Goal: Information Seeking & Learning: Find specific fact

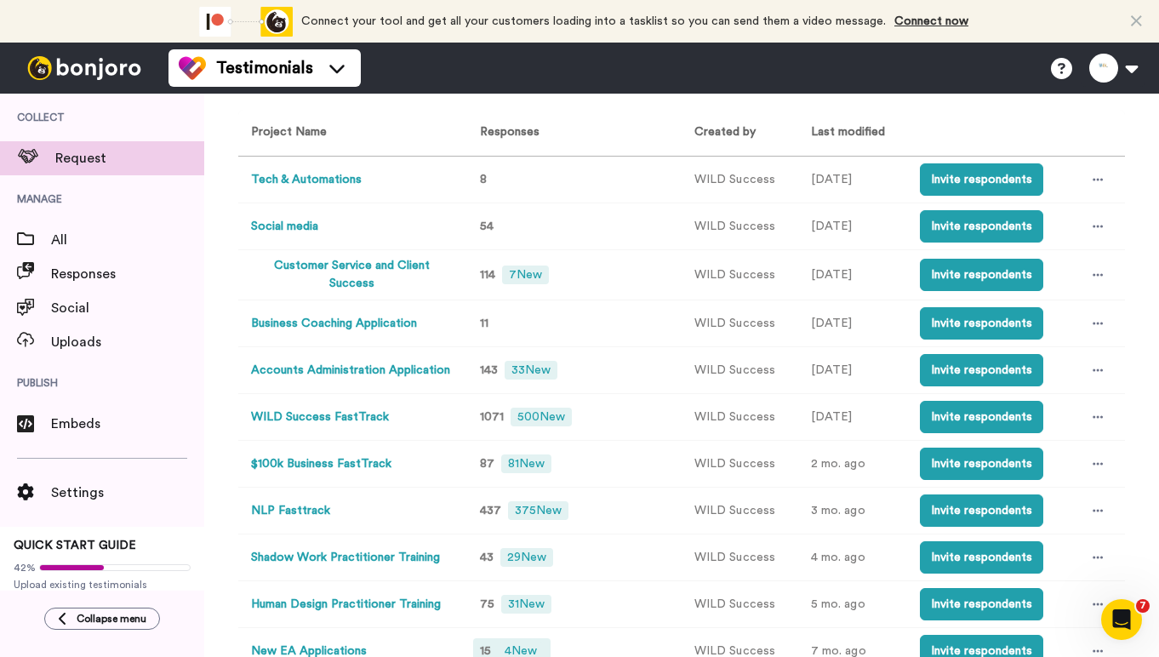
scroll to position [340, 0]
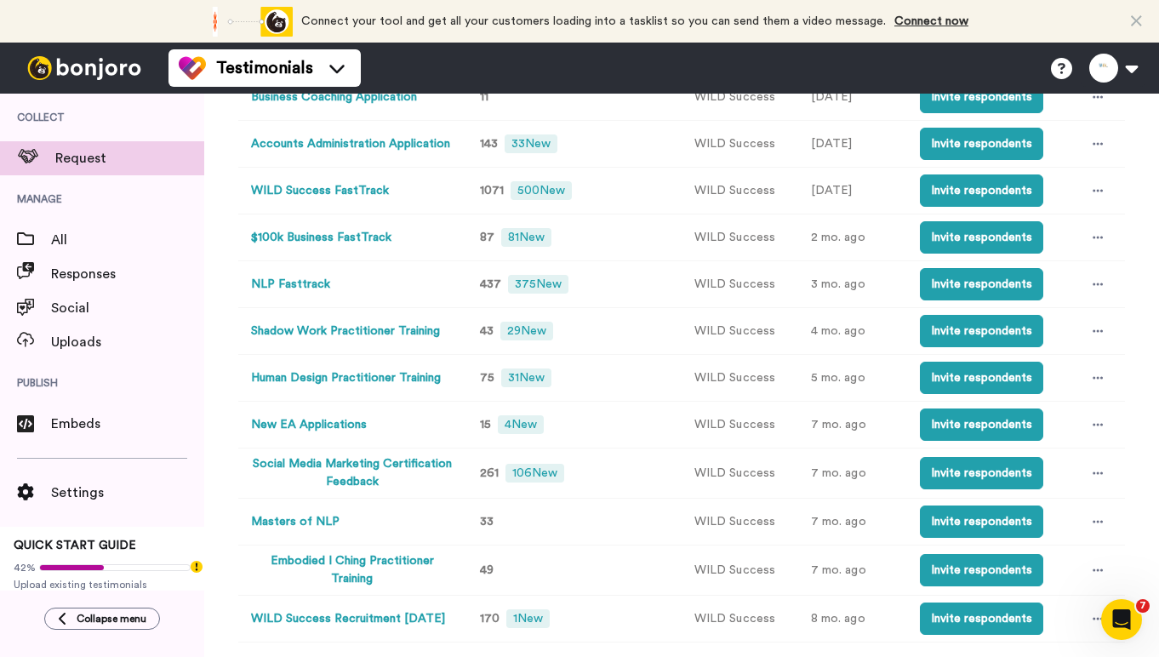
click at [380, 379] on button "Human Design Practitioner Training" at bounding box center [346, 378] width 190 height 18
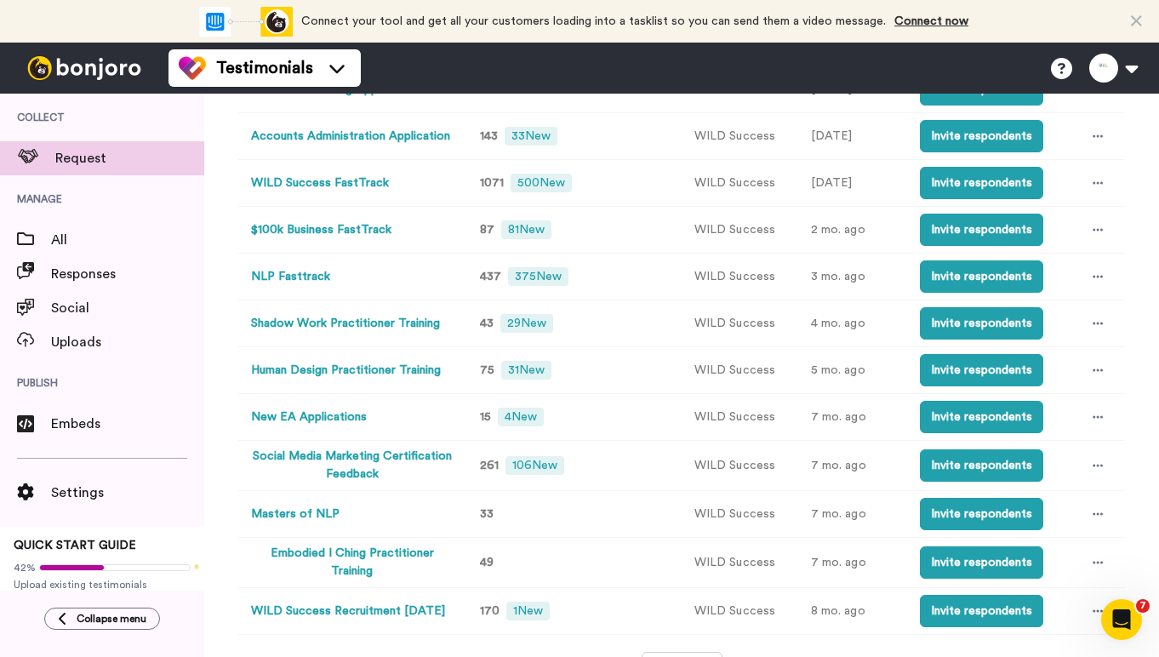
scroll to position [379, 0]
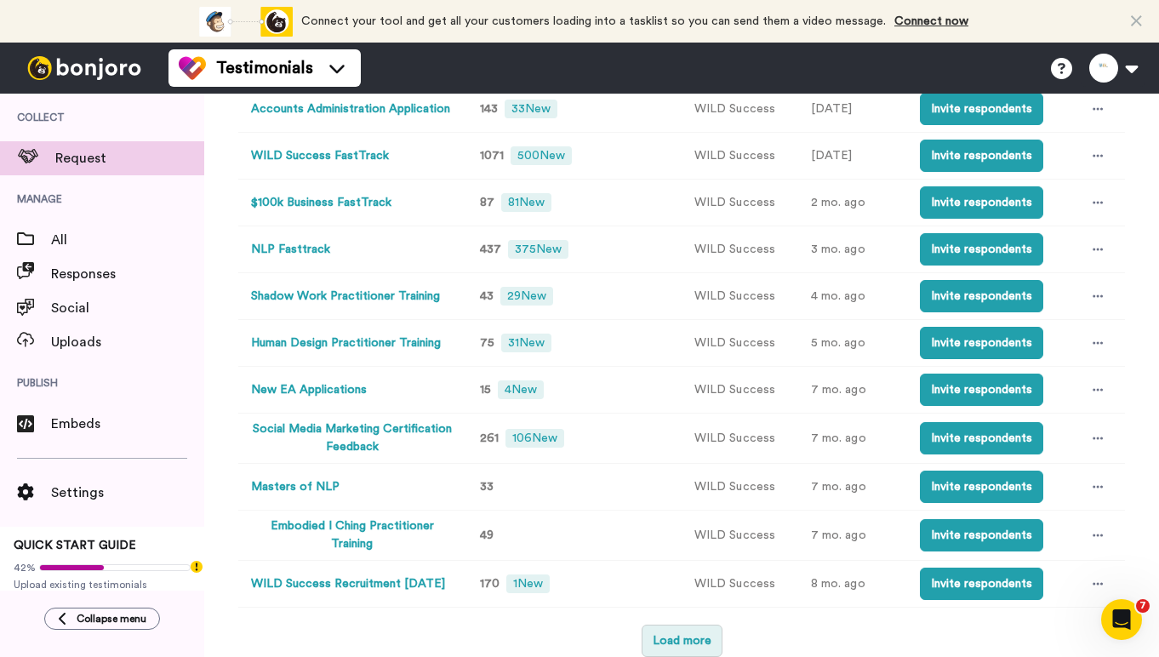
click at [680, 645] on button "Load more" at bounding box center [682, 641] width 81 height 32
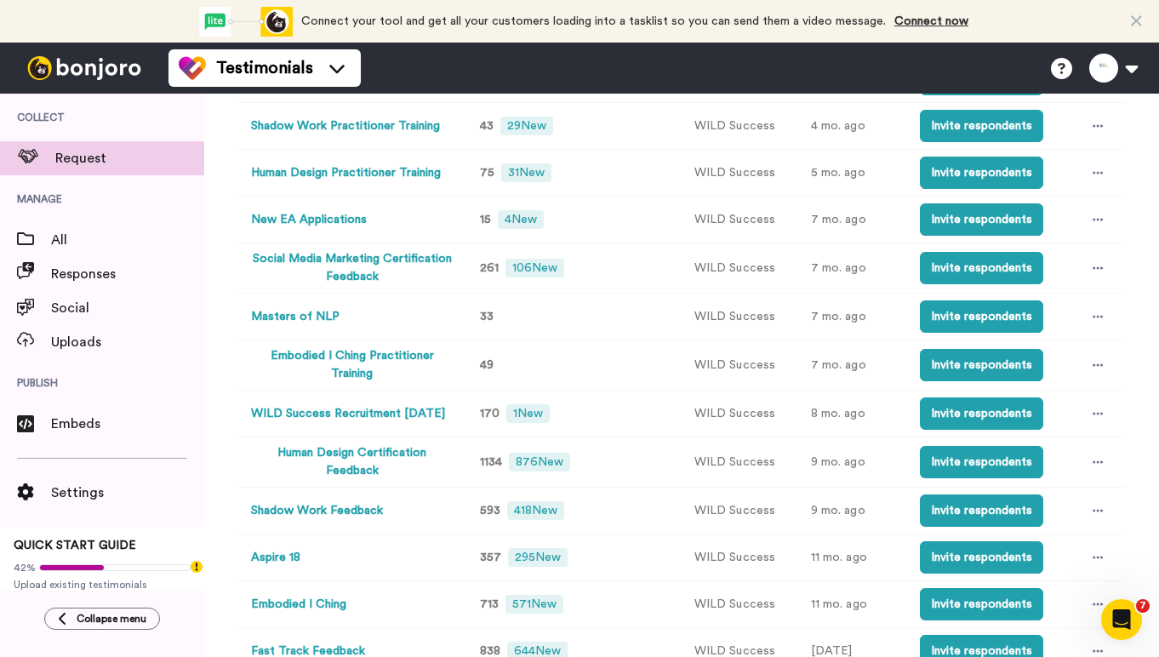
scroll to position [549, 0]
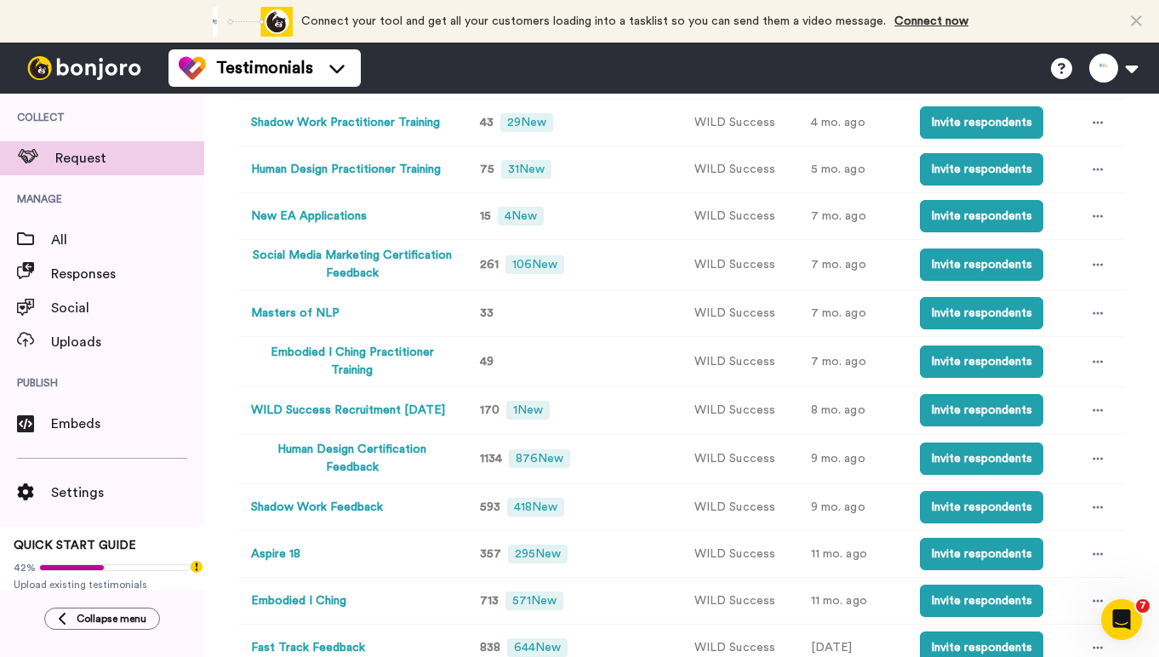
click at [371, 458] on button "Human Design Certification Feedback" at bounding box center [352, 459] width 203 height 36
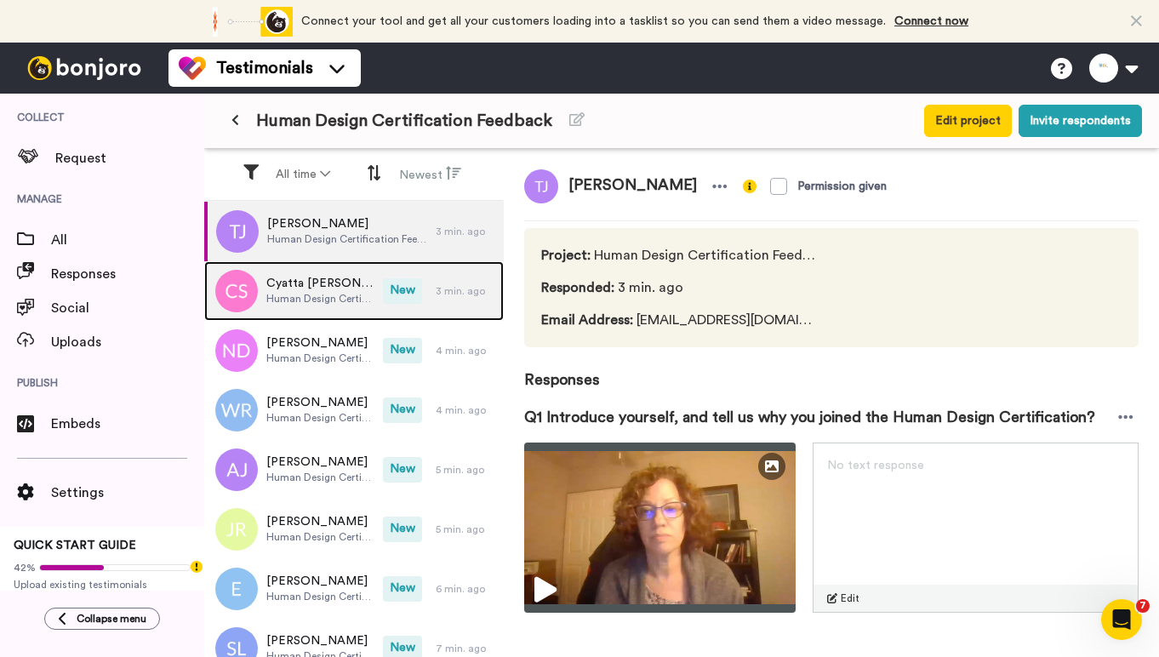
click at [387, 298] on span "New" at bounding box center [402, 291] width 39 height 26
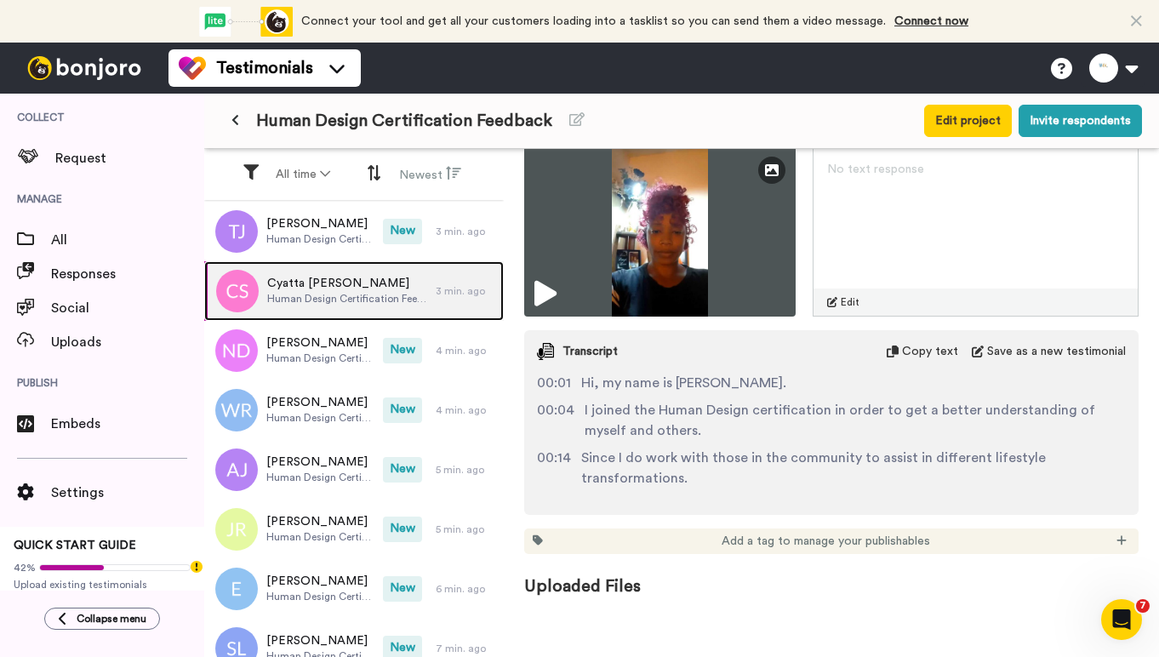
scroll to position [41, 0]
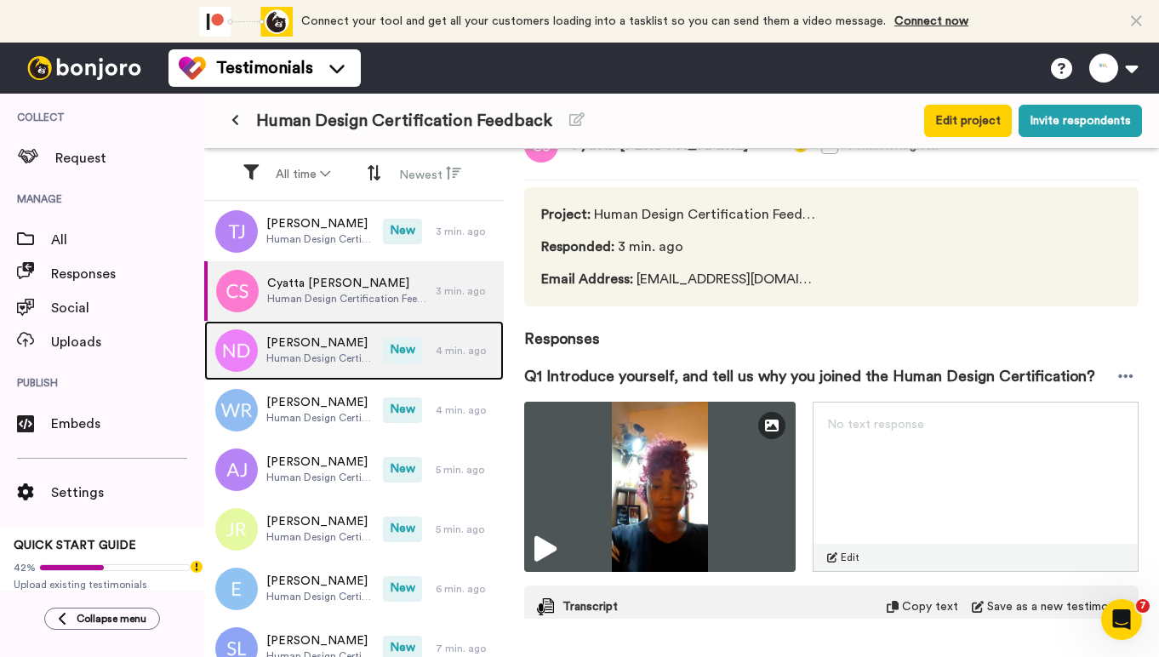
click at [350, 338] on span "[PERSON_NAME]" at bounding box center [320, 342] width 108 height 17
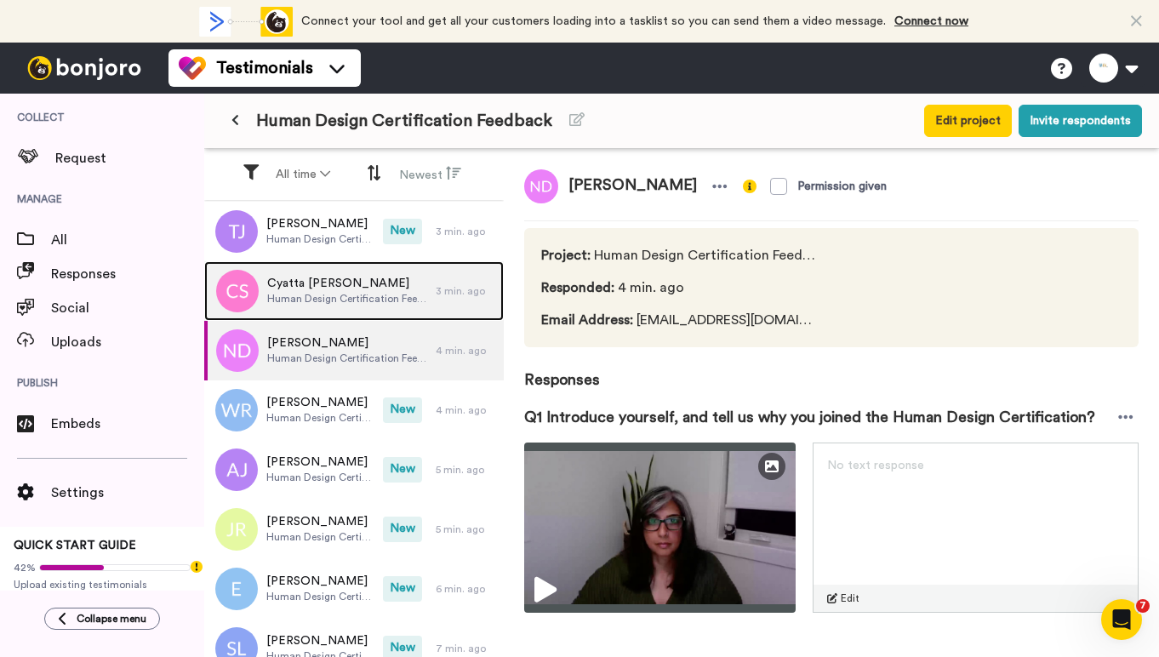
click at [394, 293] on span "Human Design Certification Feedback" at bounding box center [347, 299] width 160 height 14
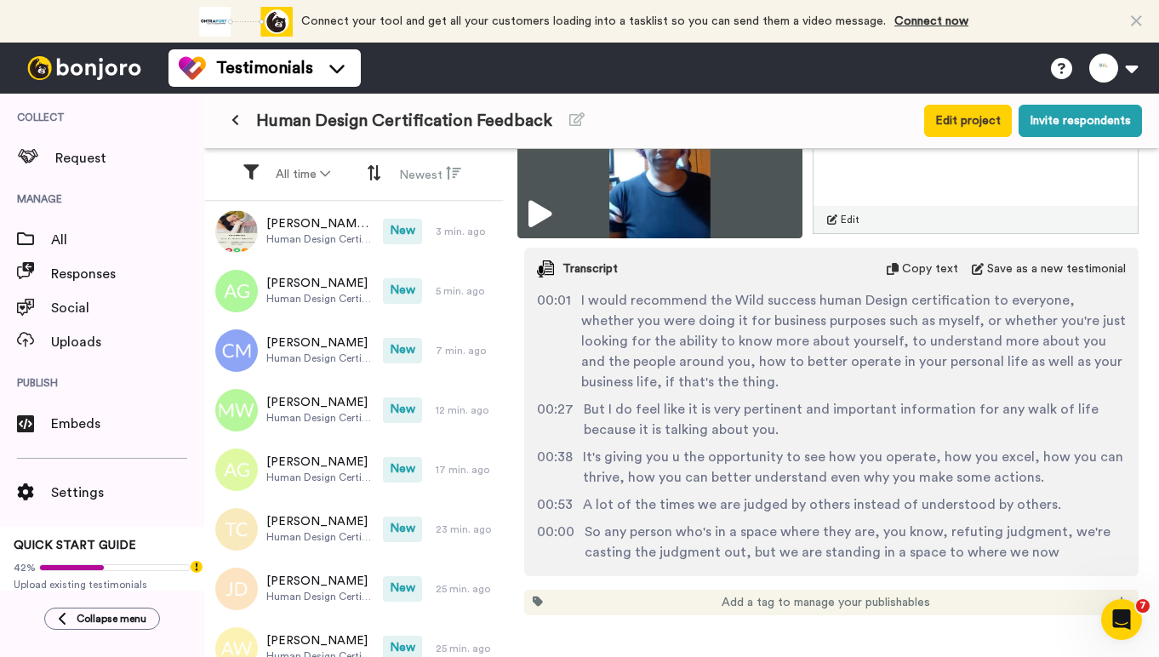
scroll to position [1957, 0]
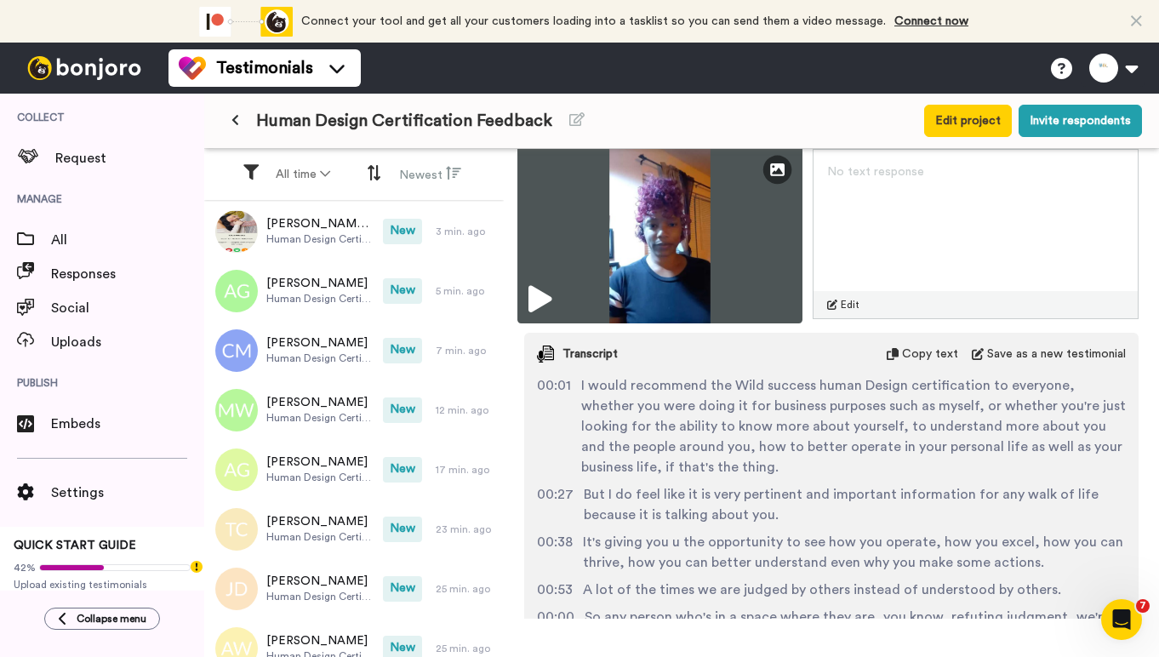
click at [695, 254] on img at bounding box center [659, 234] width 285 height 179
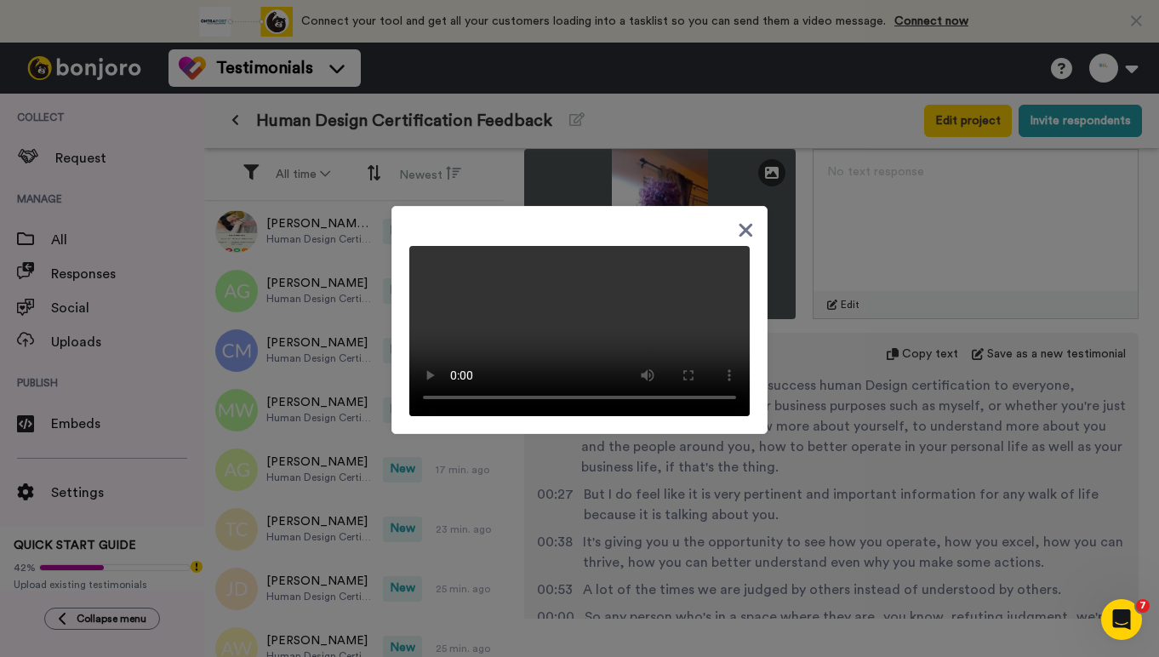
click at [833, 461] on div at bounding box center [579, 328] width 1159 height 657
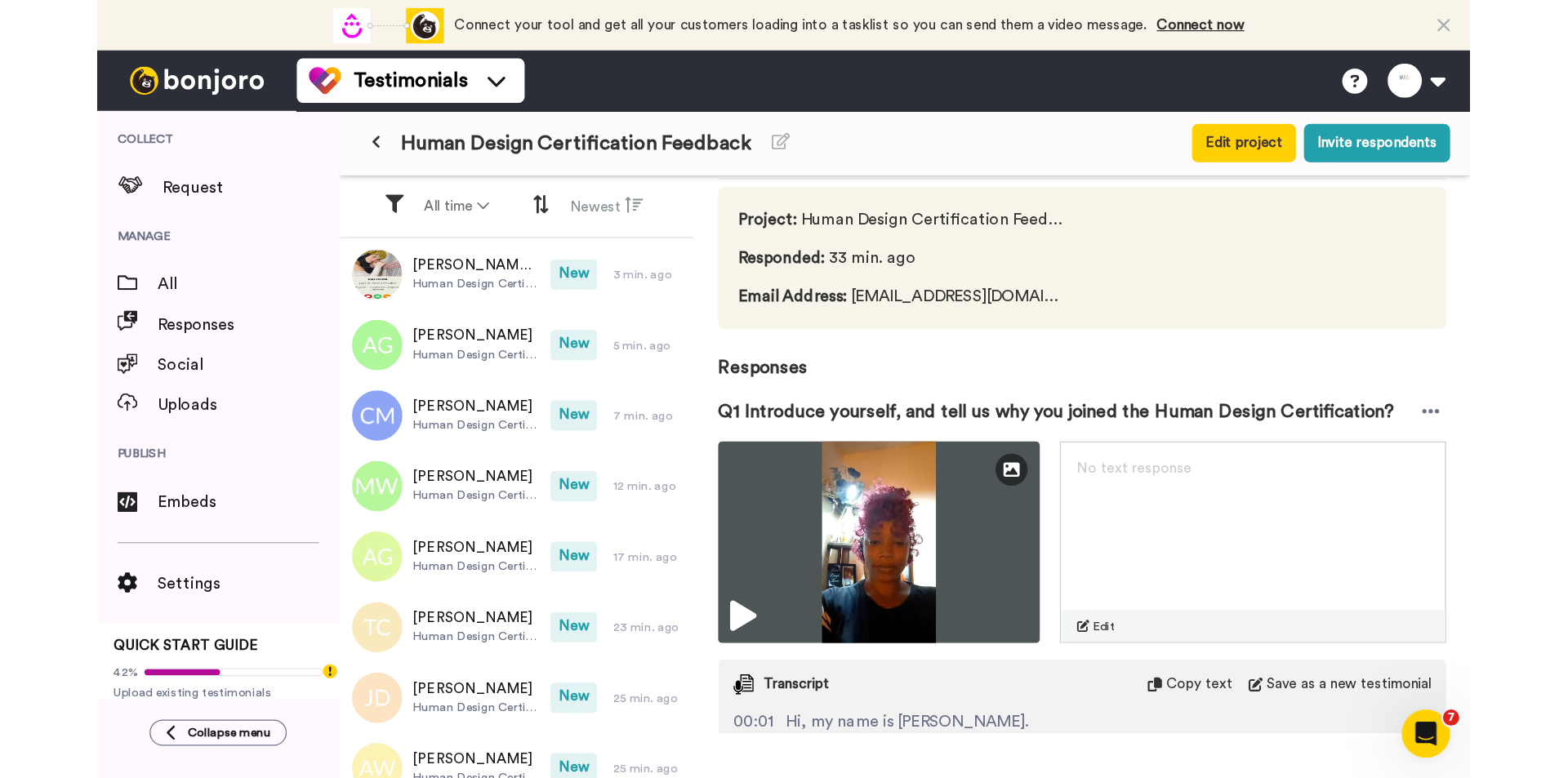
scroll to position [0, 0]
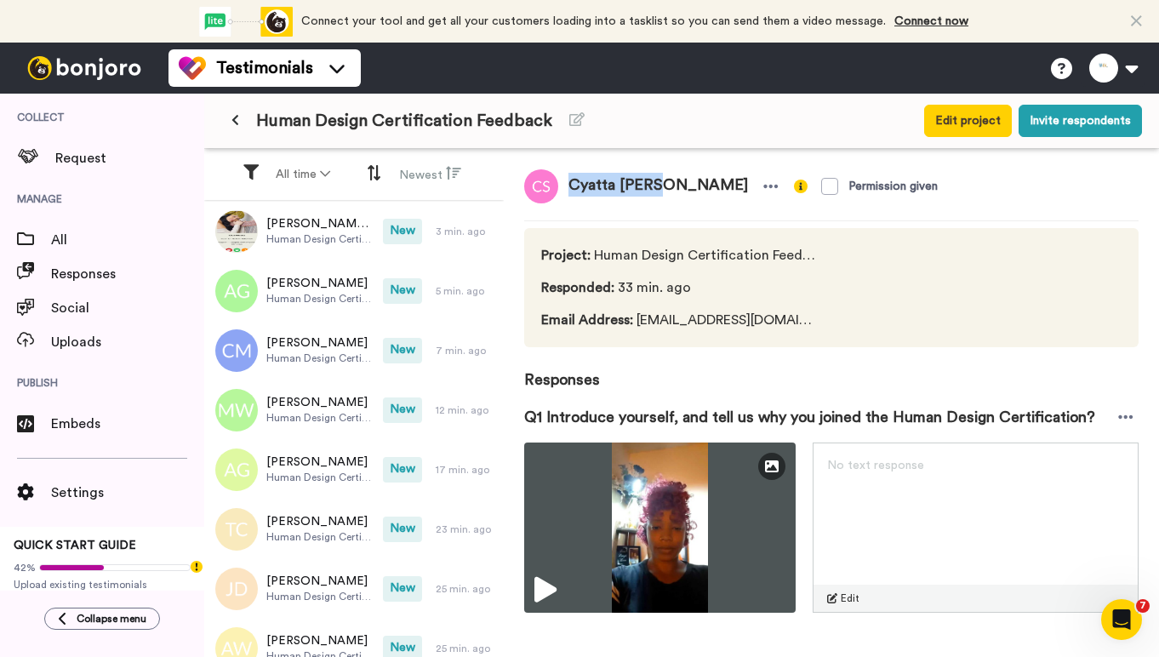
drag, startPoint x: 649, startPoint y: 180, endPoint x: 562, endPoint y: 172, distance: 88.0
click at [562, 172] on span "Cyatta [PERSON_NAME]" at bounding box center [658, 186] width 200 height 34
copy span "Cyatta [PERSON_NAME]"
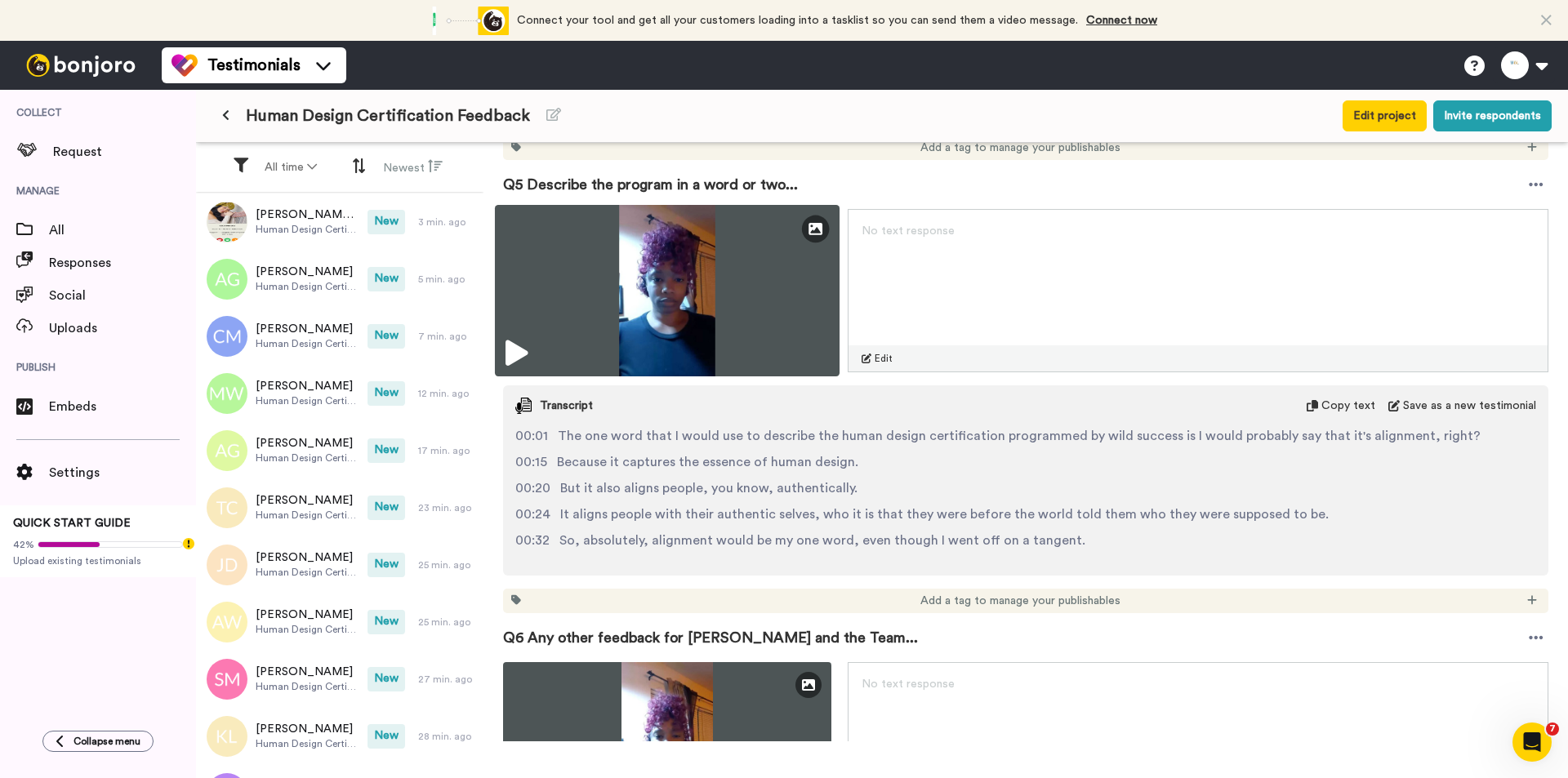
scroll to position [2241, 0]
click at [725, 297] on img at bounding box center [667, 292] width 344 height 172
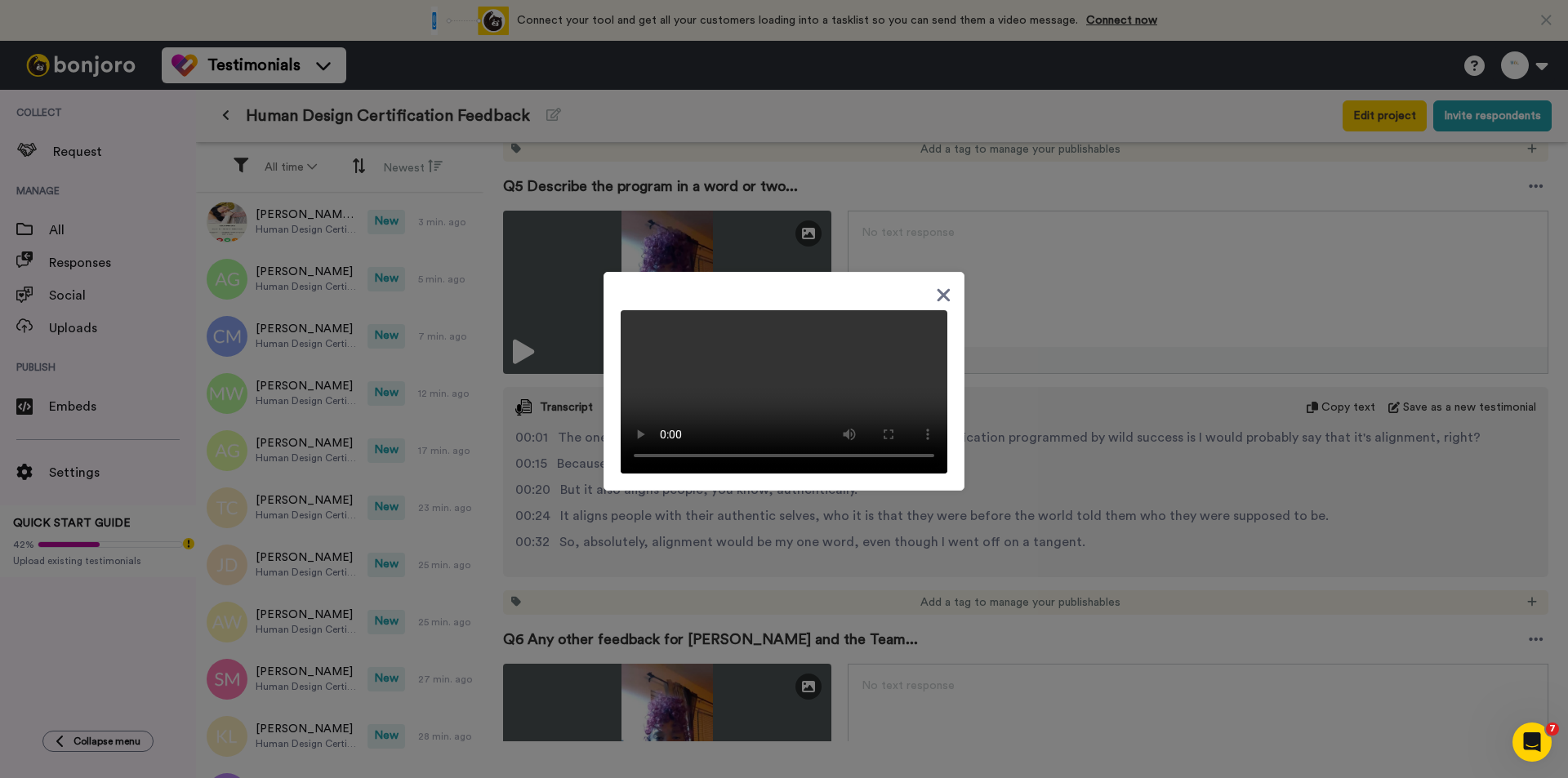
click at [1063, 457] on div at bounding box center [784, 389] width 1568 height 778
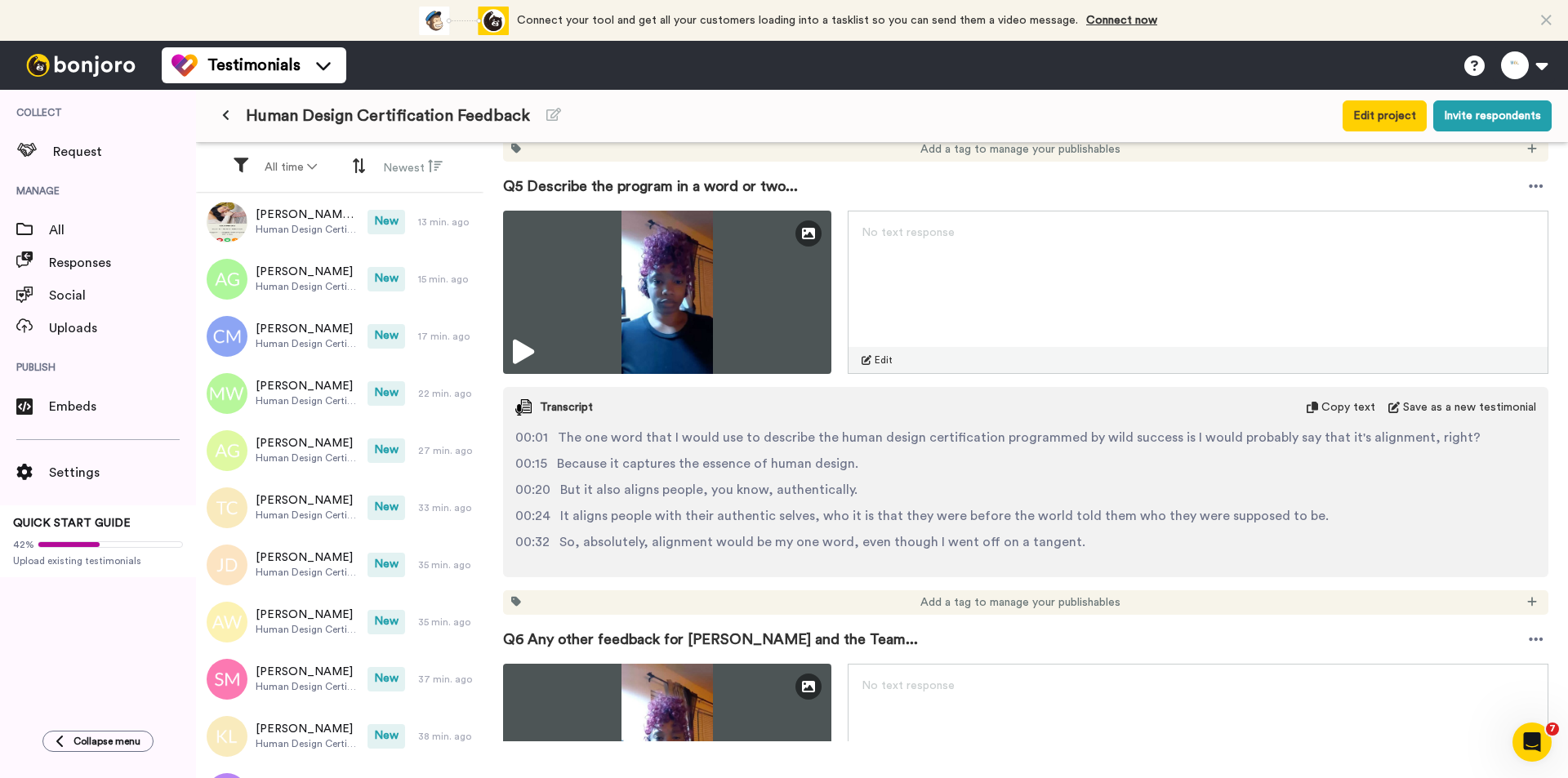
click at [1128, 158] on div "Add a tag to manage your publishables" at bounding box center [1025, 150] width 1045 height 25
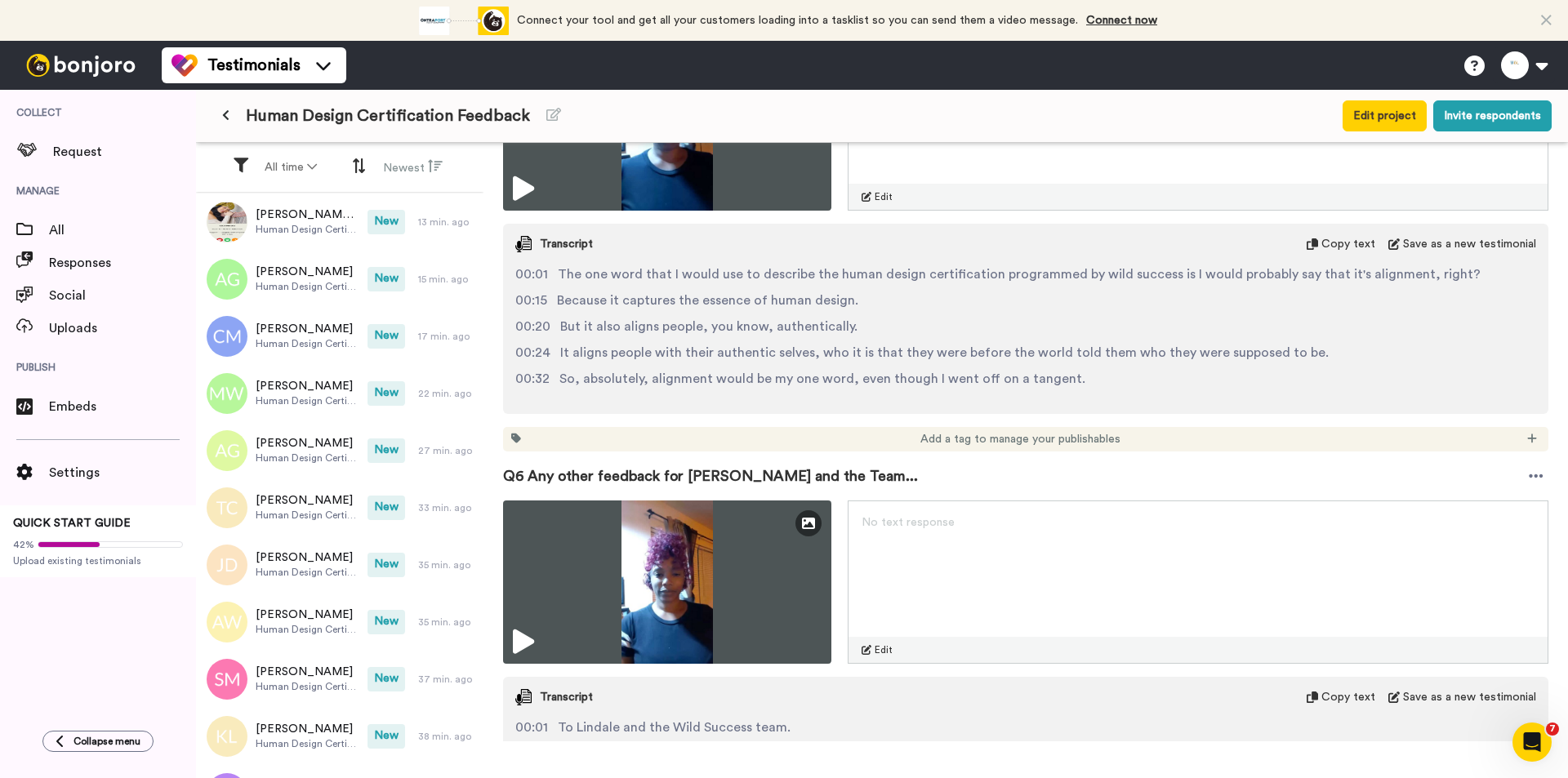
scroll to position [2650, 0]
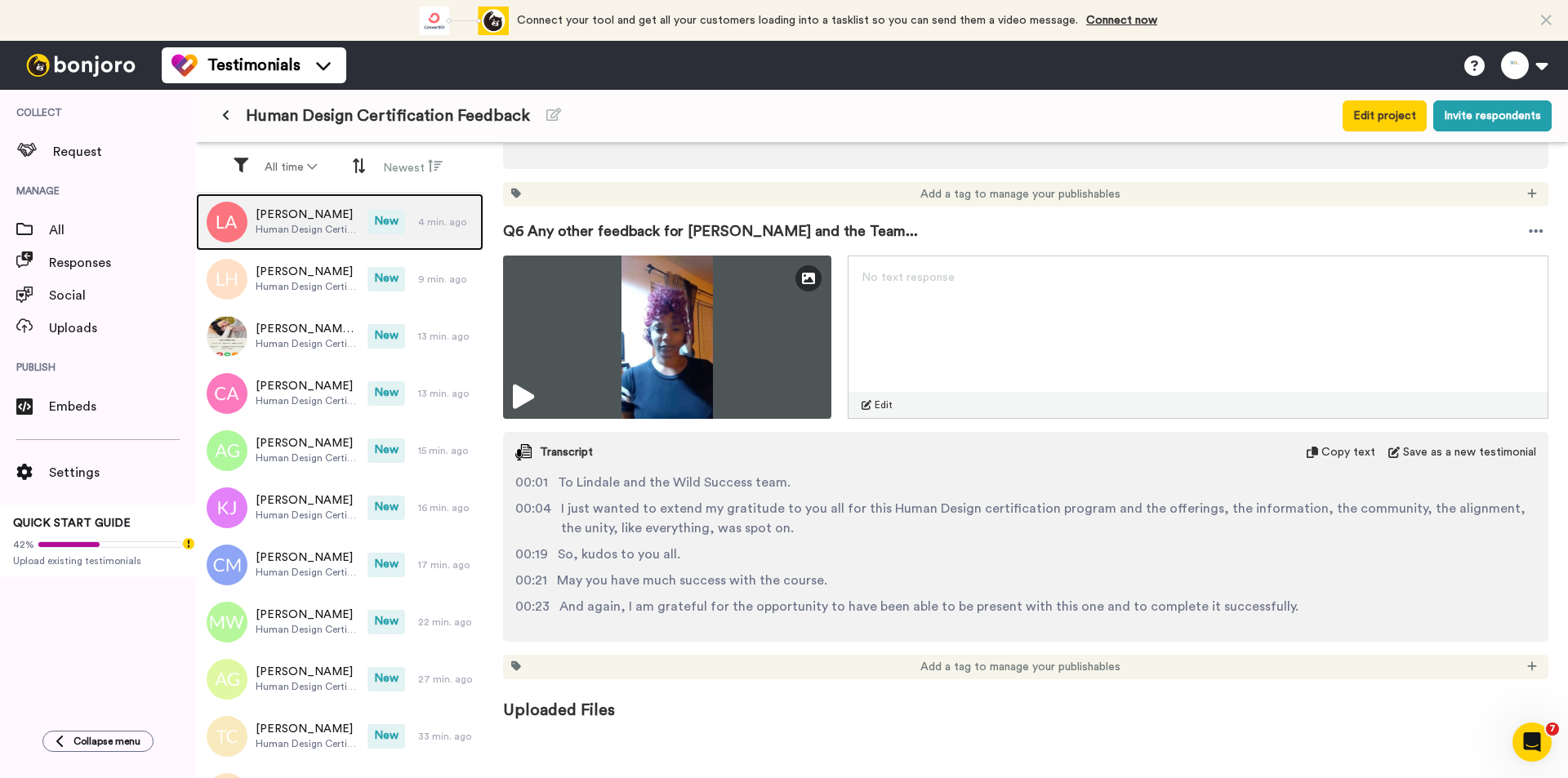
click at [307, 232] on span "Human Design Certification Feedback" at bounding box center [307, 229] width 104 height 13
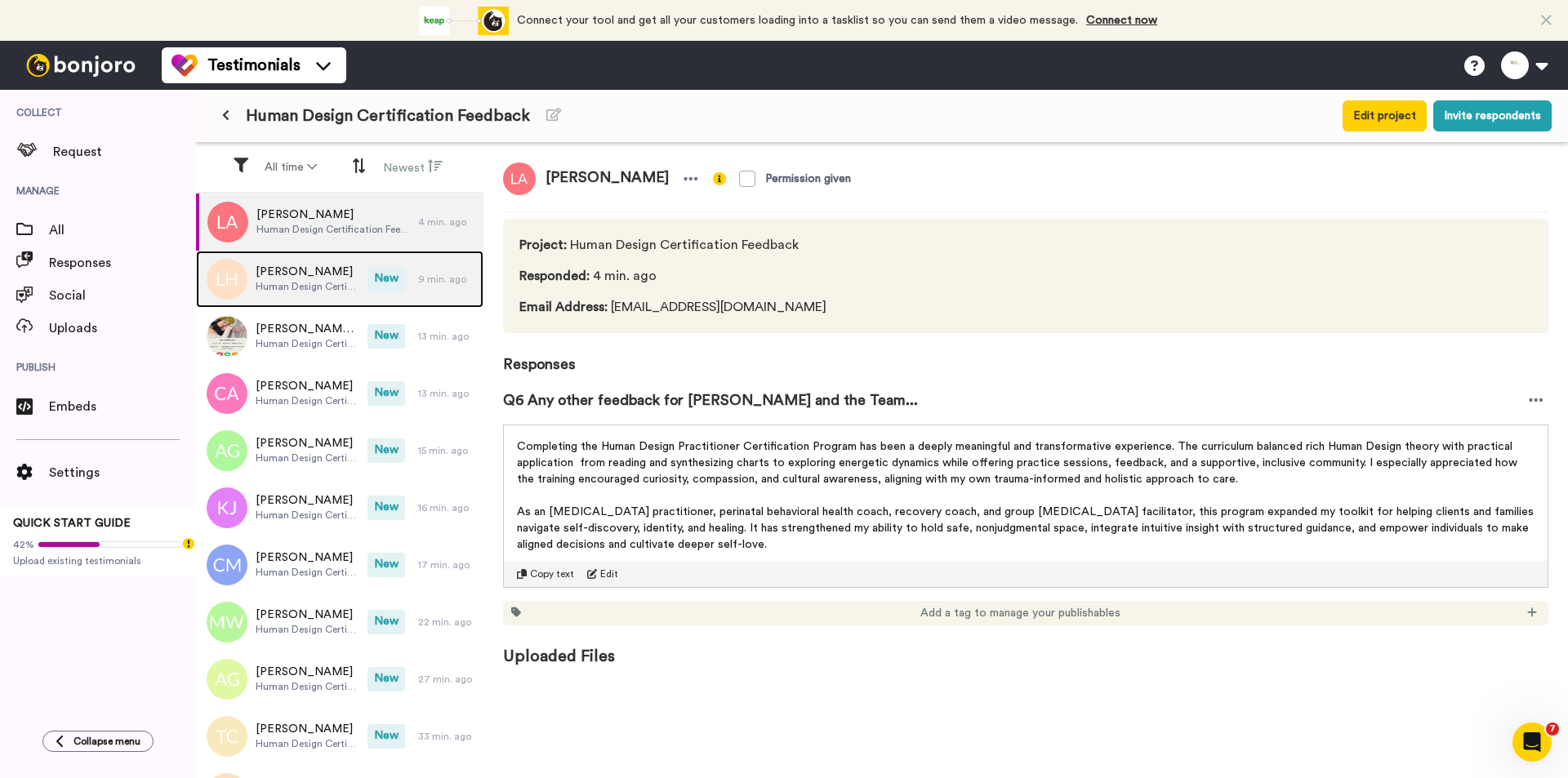
click at [299, 256] on div "[PERSON_NAME] Human Design Certification Feedback" at bounding box center [281, 279] width 172 height 58
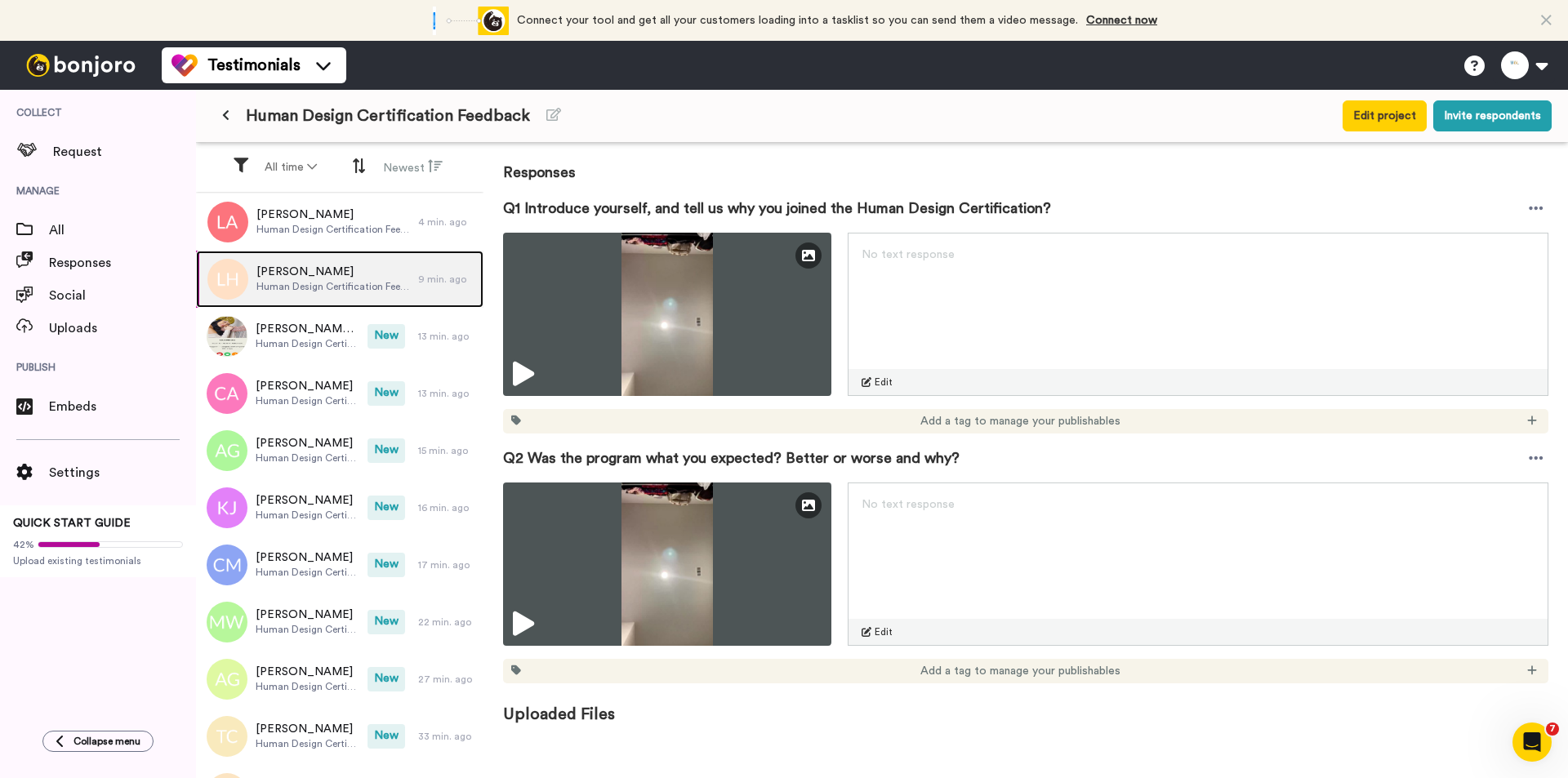
scroll to position [196, 0]
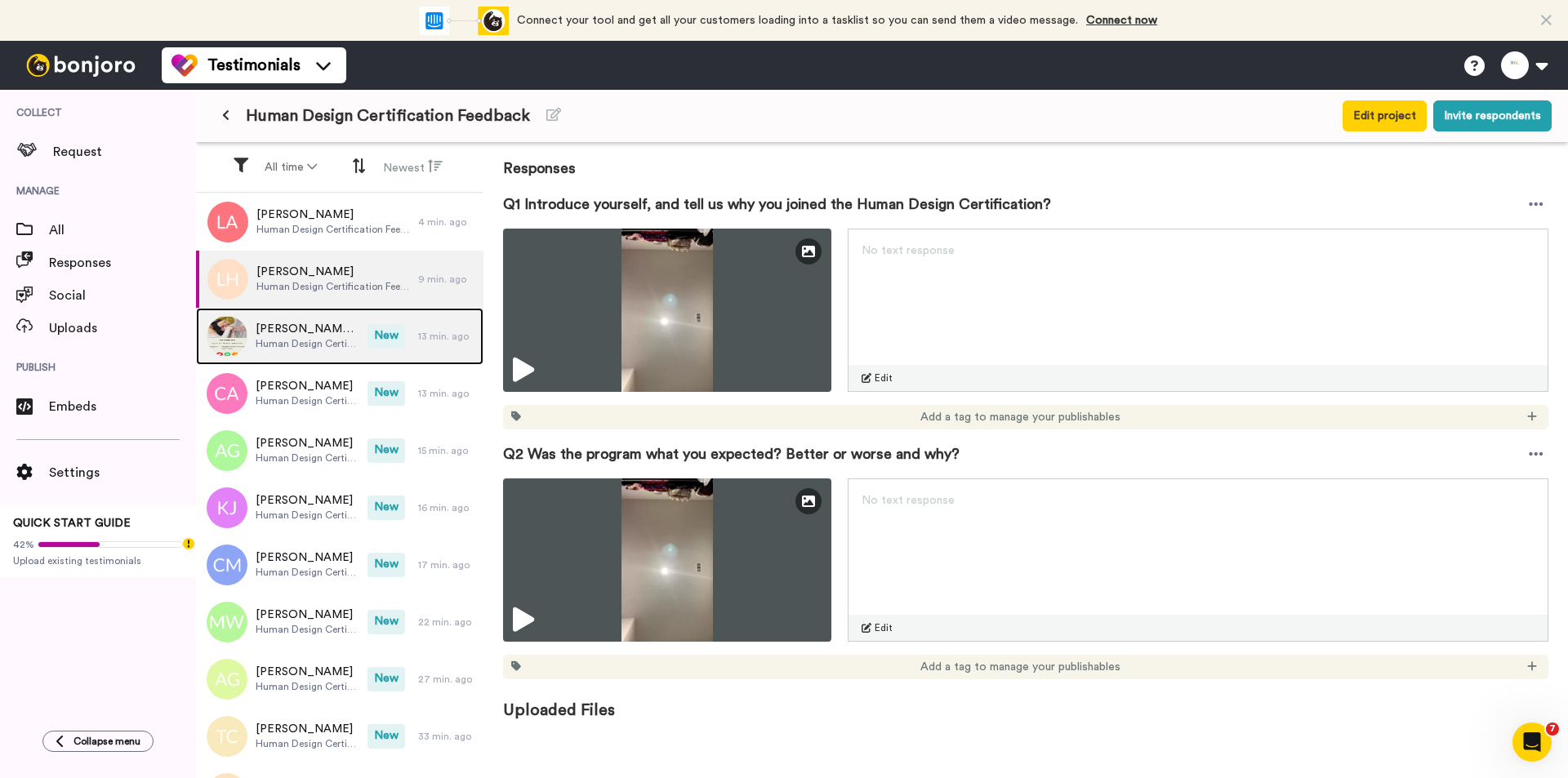
click at [389, 335] on span "New" at bounding box center [386, 337] width 37 height 25
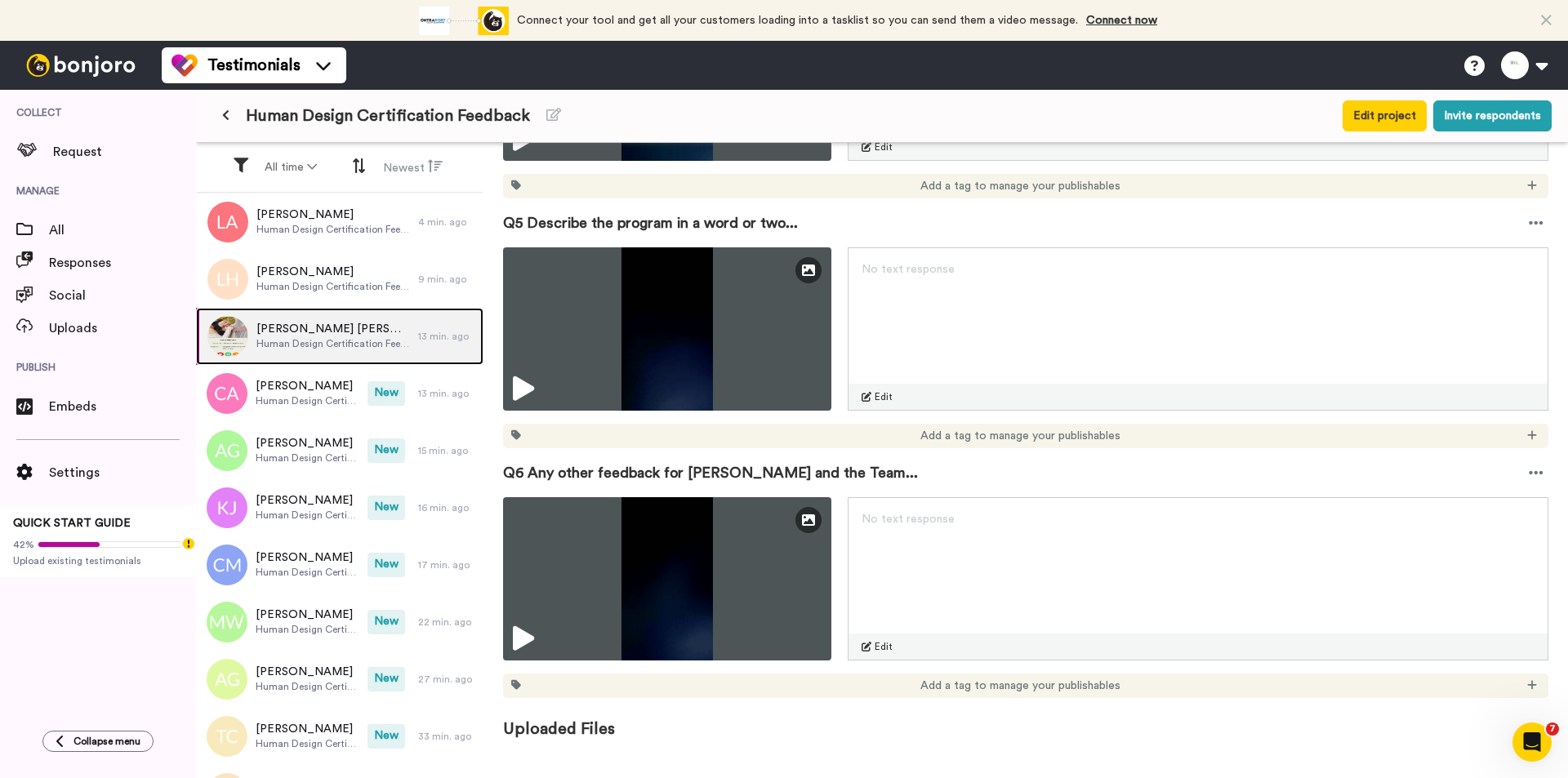
scroll to position [1195, 0]
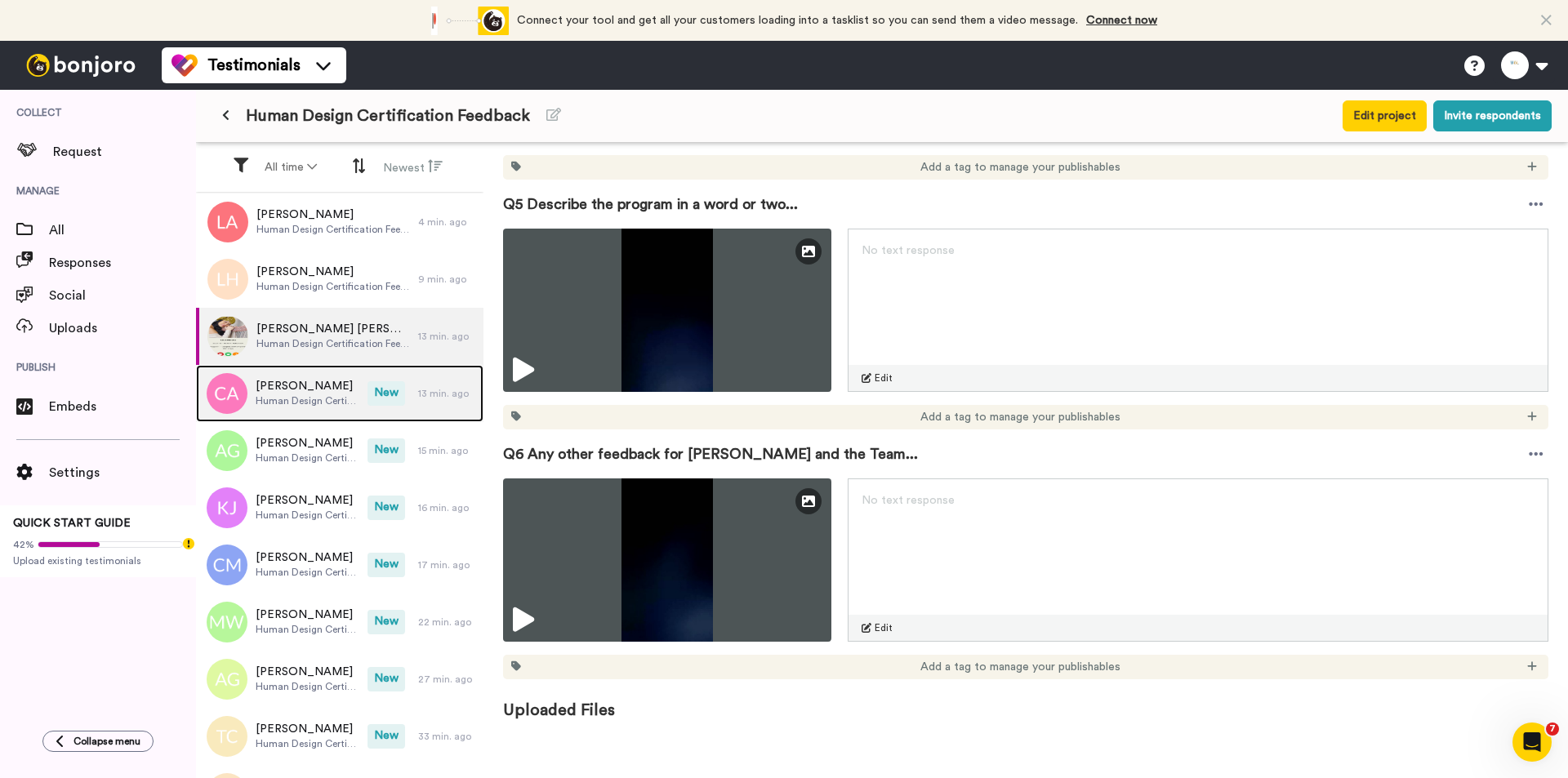
click at [335, 397] on span "Human Design Certification Feedback" at bounding box center [307, 401] width 104 height 13
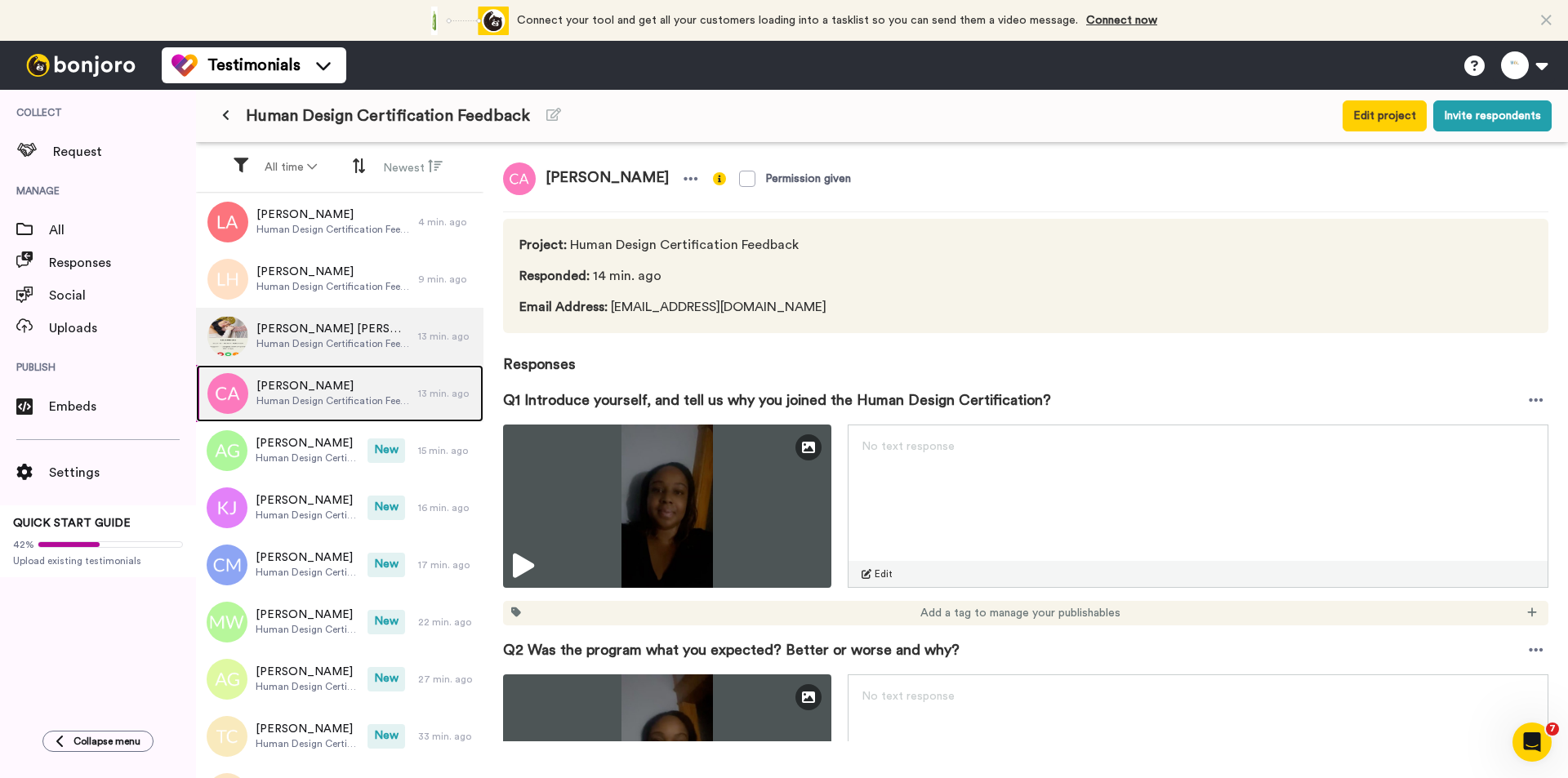
scroll to position [196, 0]
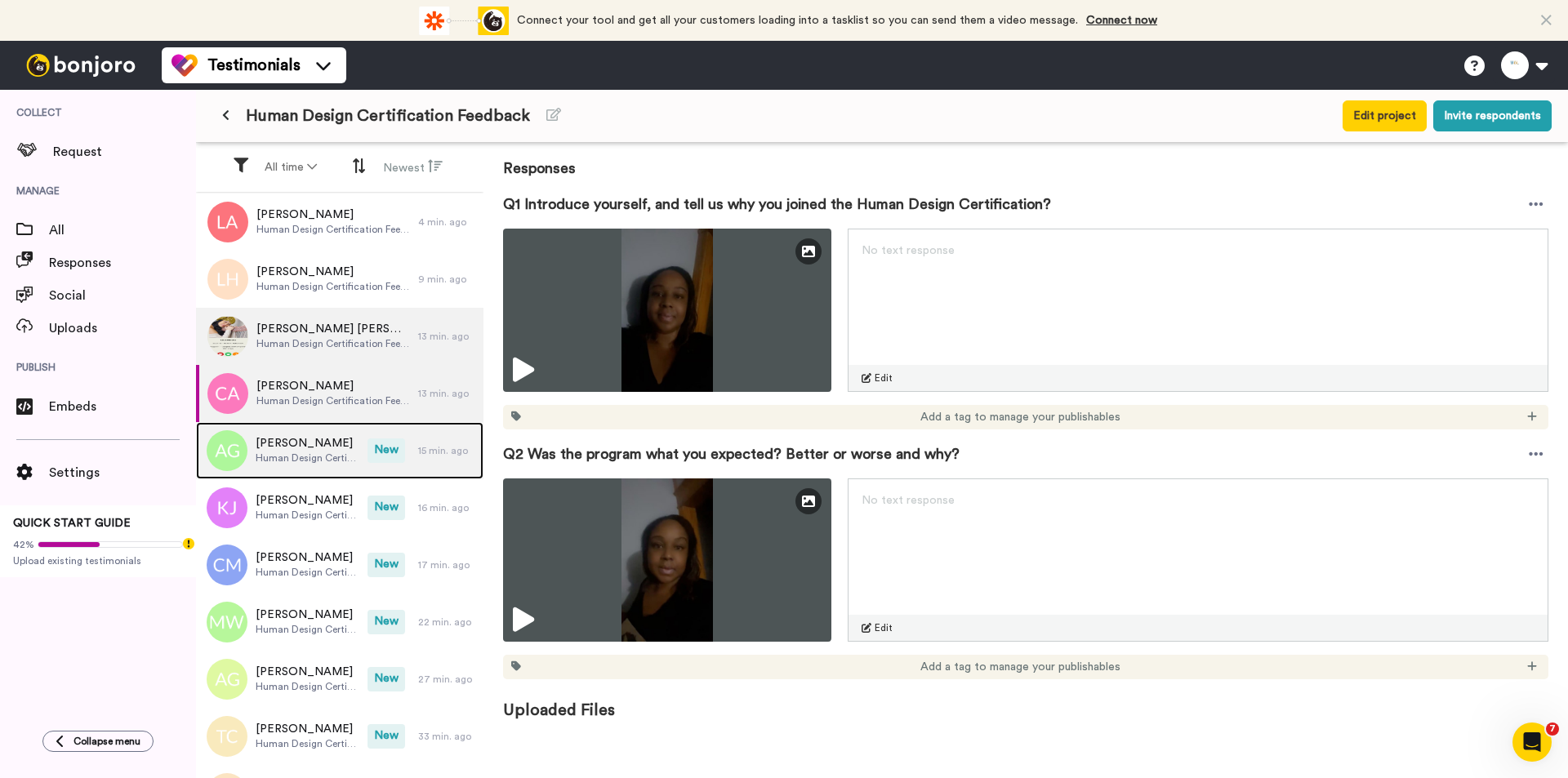
click at [314, 449] on span "[PERSON_NAME]" at bounding box center [307, 443] width 104 height 16
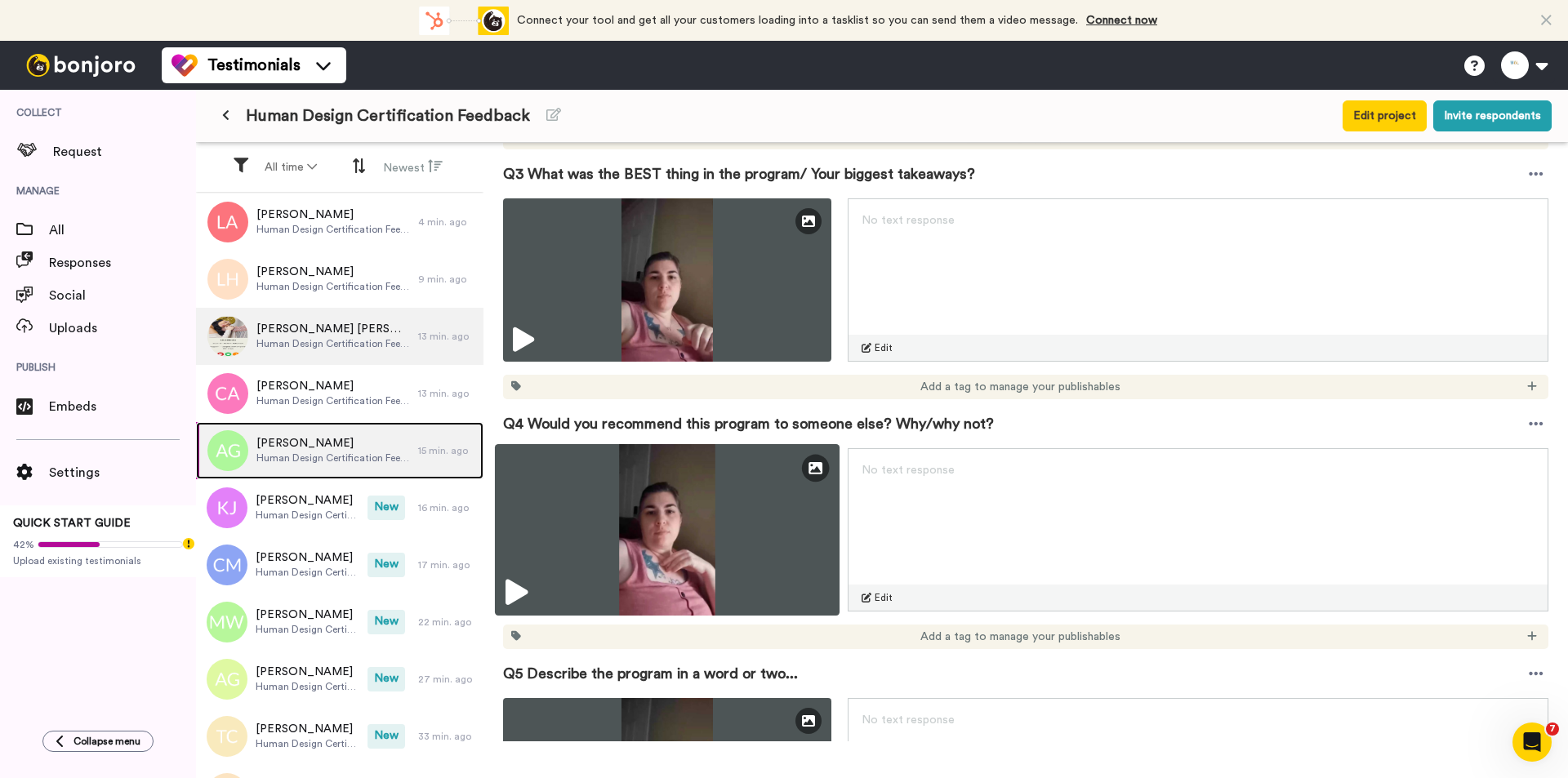
scroll to position [735, 0]
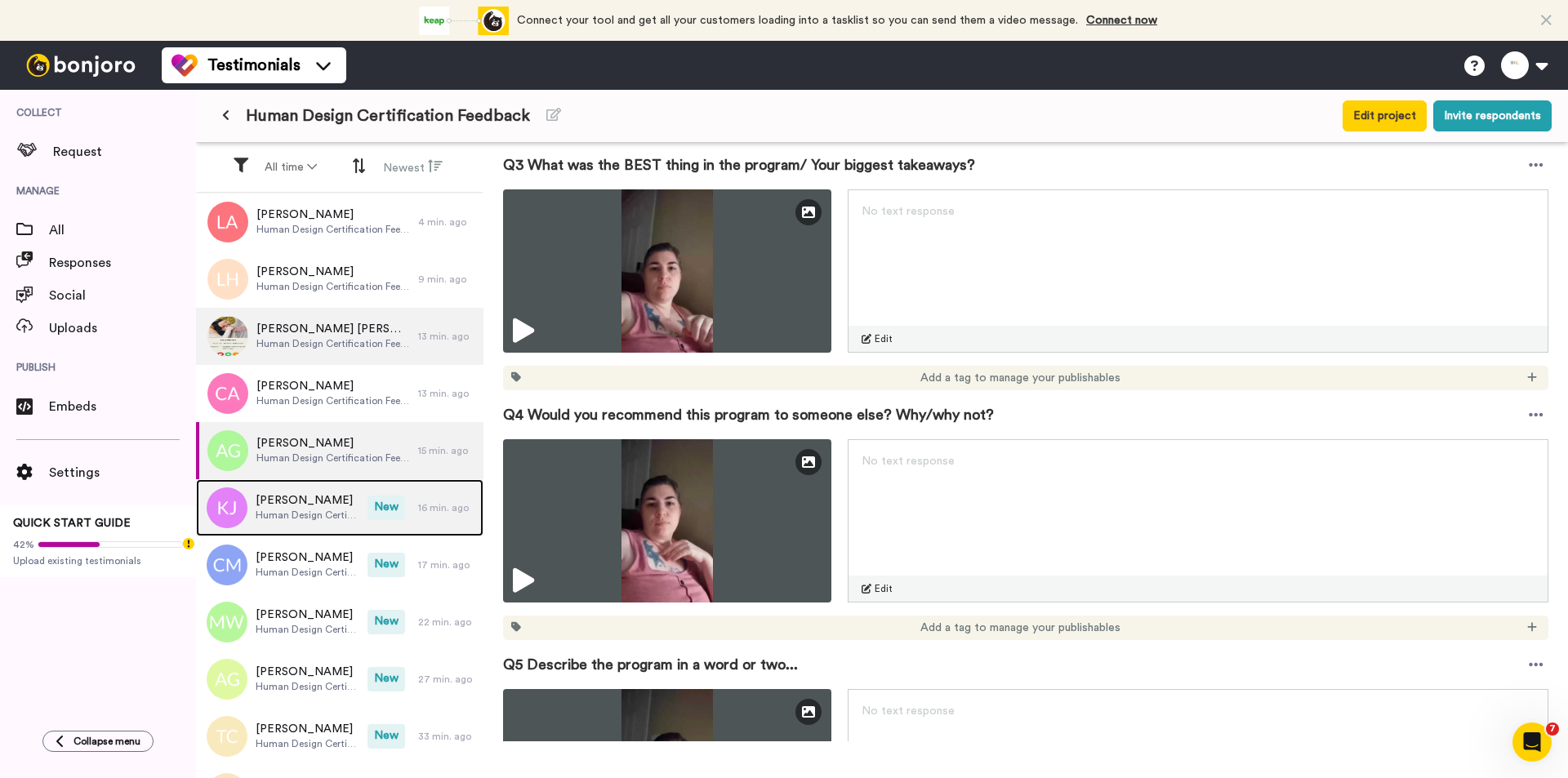
click at [390, 495] on span "New" at bounding box center [386, 507] width 37 height 25
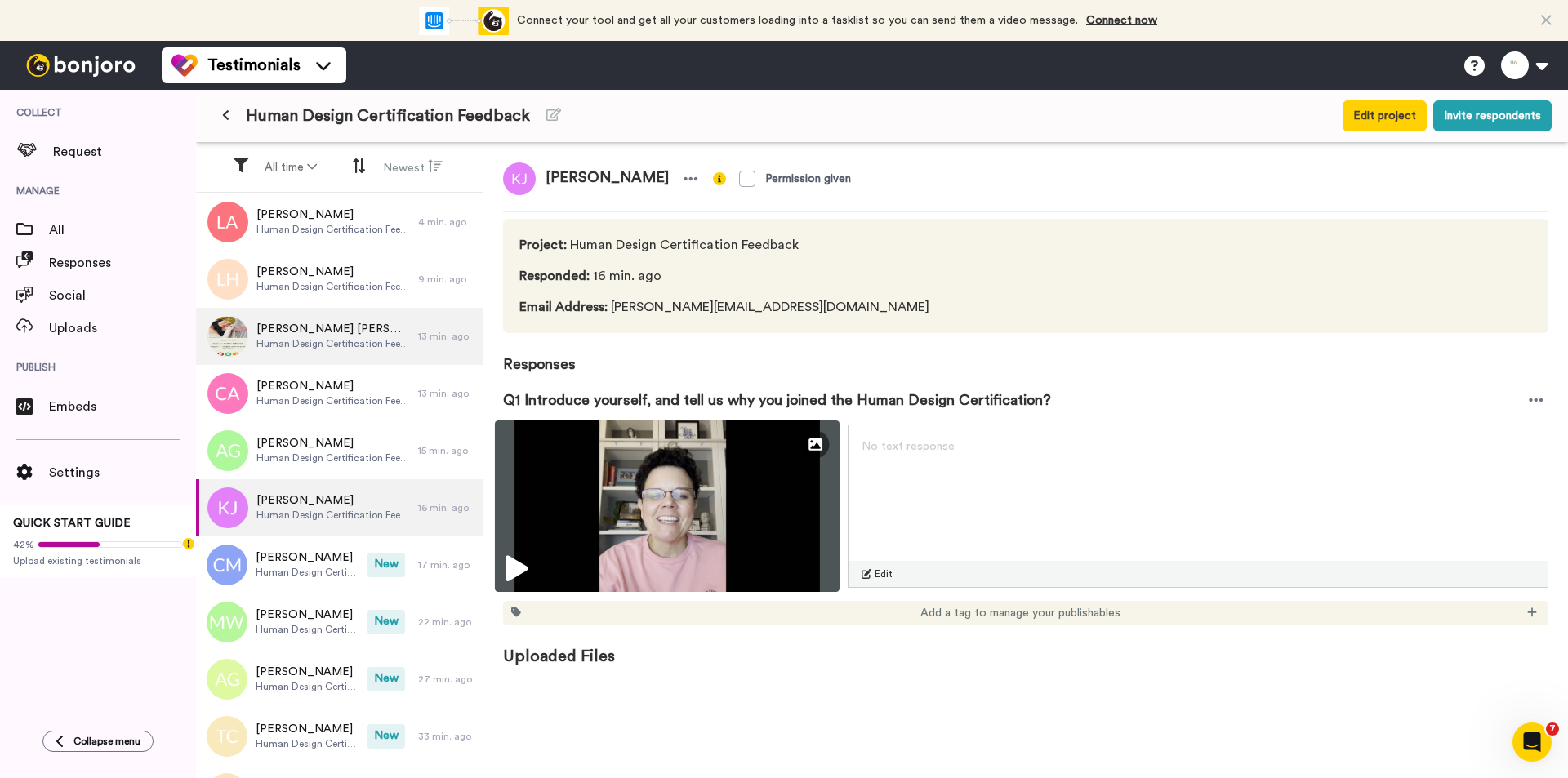
click at [654, 494] on img at bounding box center [667, 506] width 344 height 172
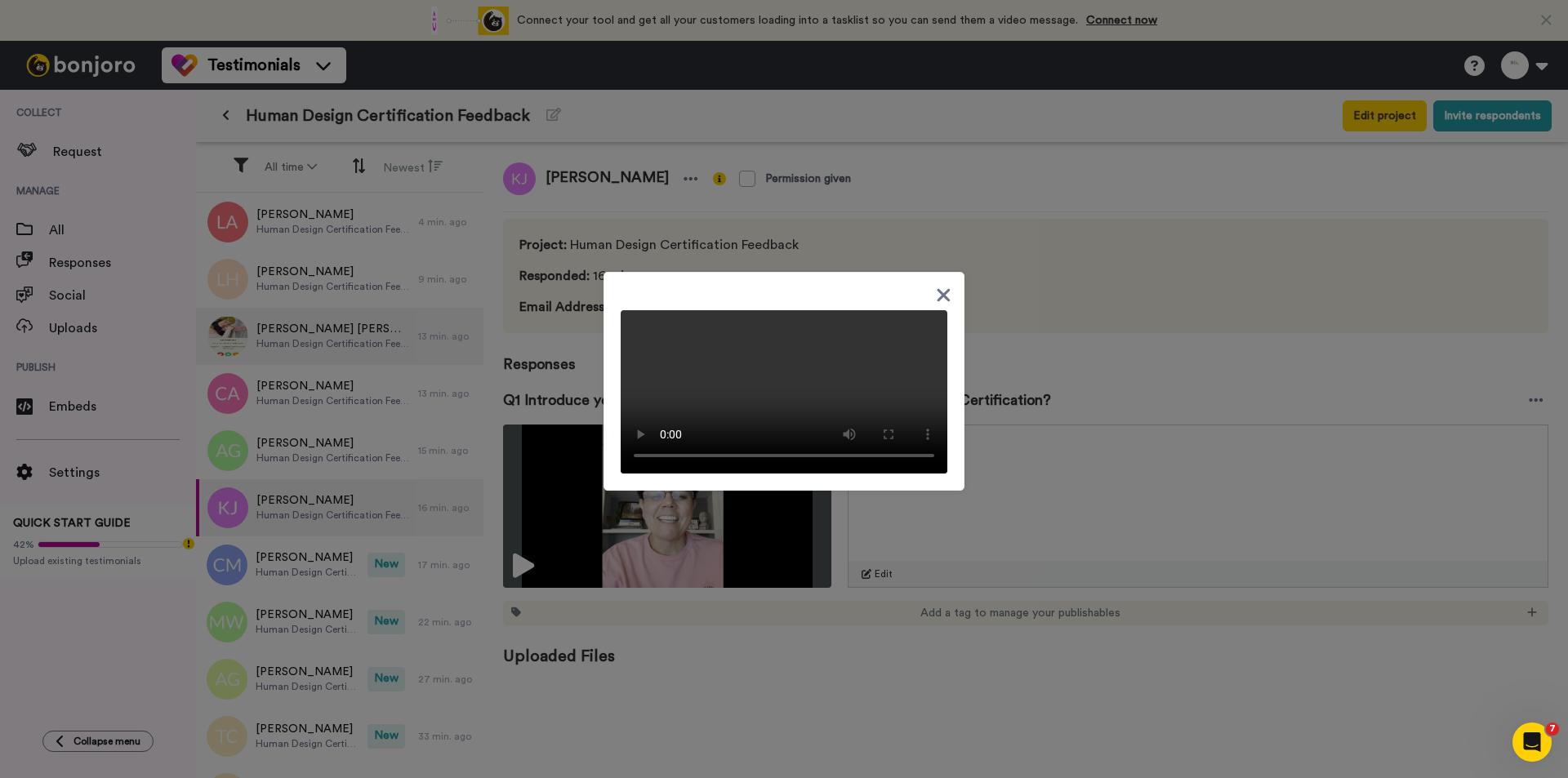
click at [943, 285] on icon at bounding box center [943, 295] width 15 height 20
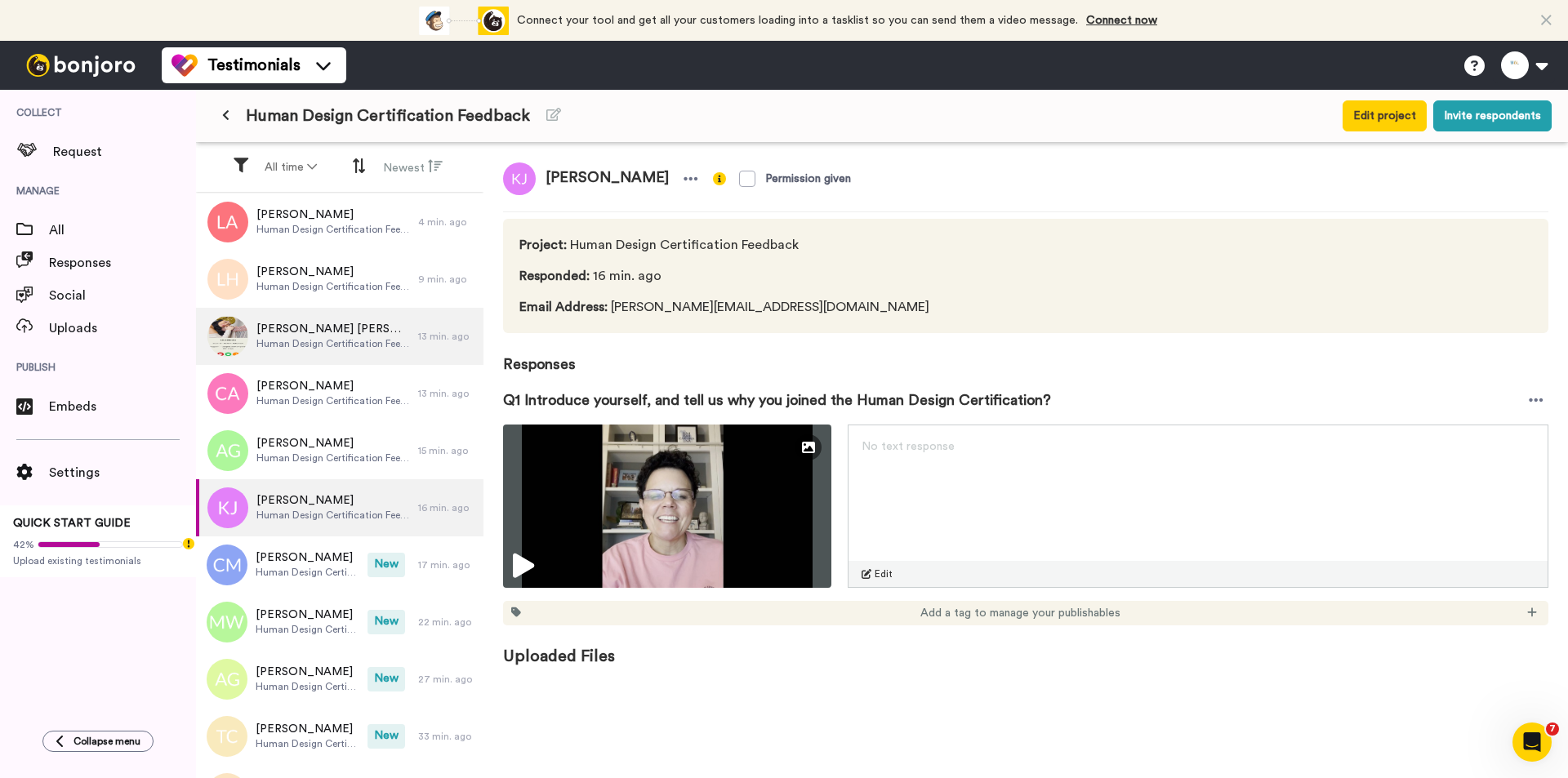
drag, startPoint x: 649, startPoint y: 177, endPoint x: 546, endPoint y: 172, distance: 103.1
click at [546, 172] on span "[PERSON_NAME]" at bounding box center [606, 178] width 143 height 33
copy span "[PERSON_NAME]"
